Goal: Information Seeking & Learning: Learn about a topic

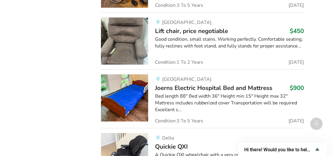
scroll to position [2333, 0]
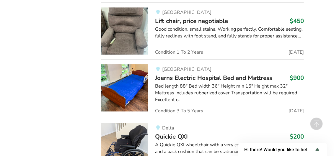
click at [137, 35] on img at bounding box center [124, 30] width 47 height 47
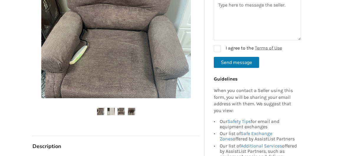
scroll to position [168, 0]
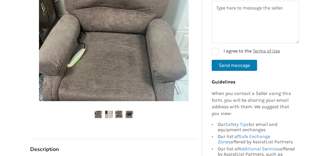
click at [163, 43] on img at bounding box center [114, 27] width 150 height 150
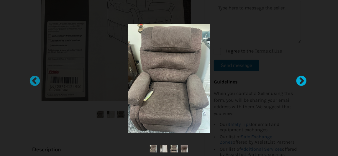
click at [301, 78] on div at bounding box center [299, 79] width 6 height 6
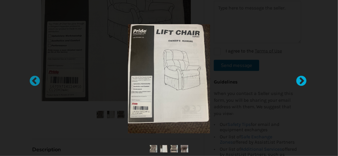
click at [301, 78] on div at bounding box center [299, 79] width 6 height 6
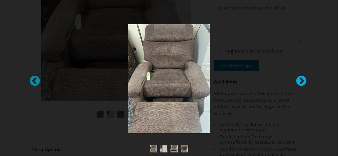
click at [301, 78] on div at bounding box center [299, 79] width 6 height 6
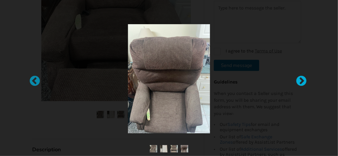
click at [301, 78] on div at bounding box center [299, 79] width 6 height 6
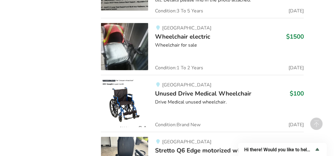
scroll to position [4211, 0]
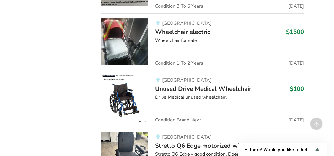
click at [184, 85] on span "Unused Drive Medical Wheelchair" at bounding box center [203, 89] width 96 height 8
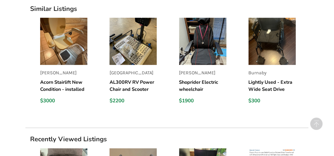
scroll to position [452, 0]
